Goal: Entertainment & Leisure: Consume media (video, audio)

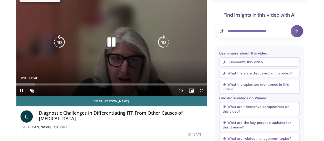
scroll to position [51, 0]
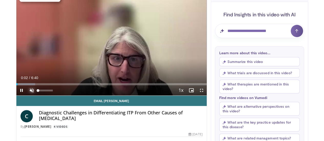
click at [27, 96] on span "Video Player" at bounding box center [32, 90] width 10 height 10
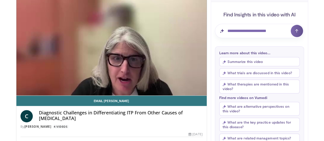
drag, startPoint x: 27, startPoint y: 122, endPoint x: 75, endPoint y: 132, distance: 48.6
click at [75, 129] on div "C Diagnostic Challenges in Differentiating ITP From Other Causes of [MEDICAL_DA…" at bounding box center [111, 119] width 182 height 19
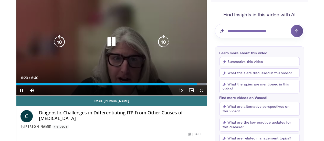
click at [107, 45] on icon "Video Player" at bounding box center [111, 42] width 14 height 14
